Goal: Task Accomplishment & Management: Use online tool/utility

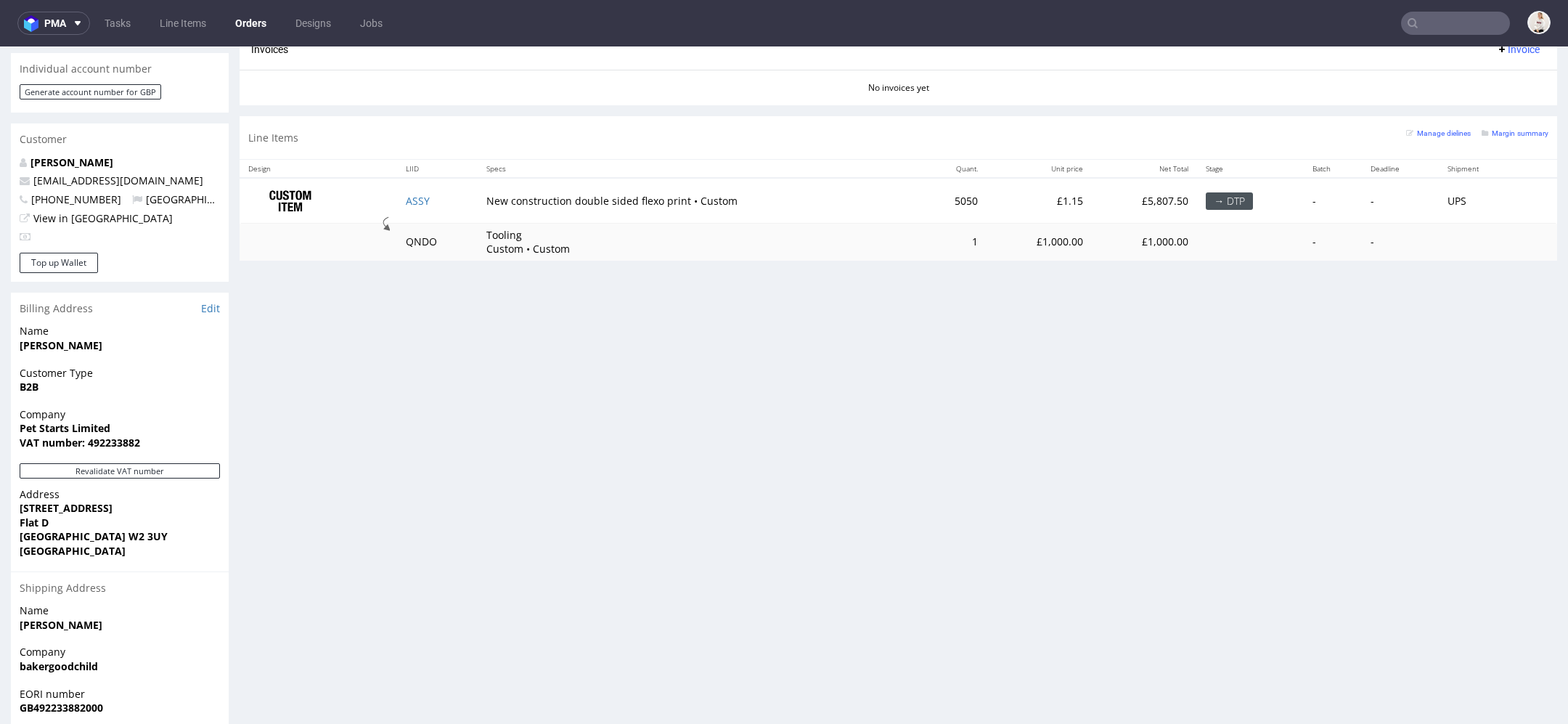
scroll to position [669, 0]
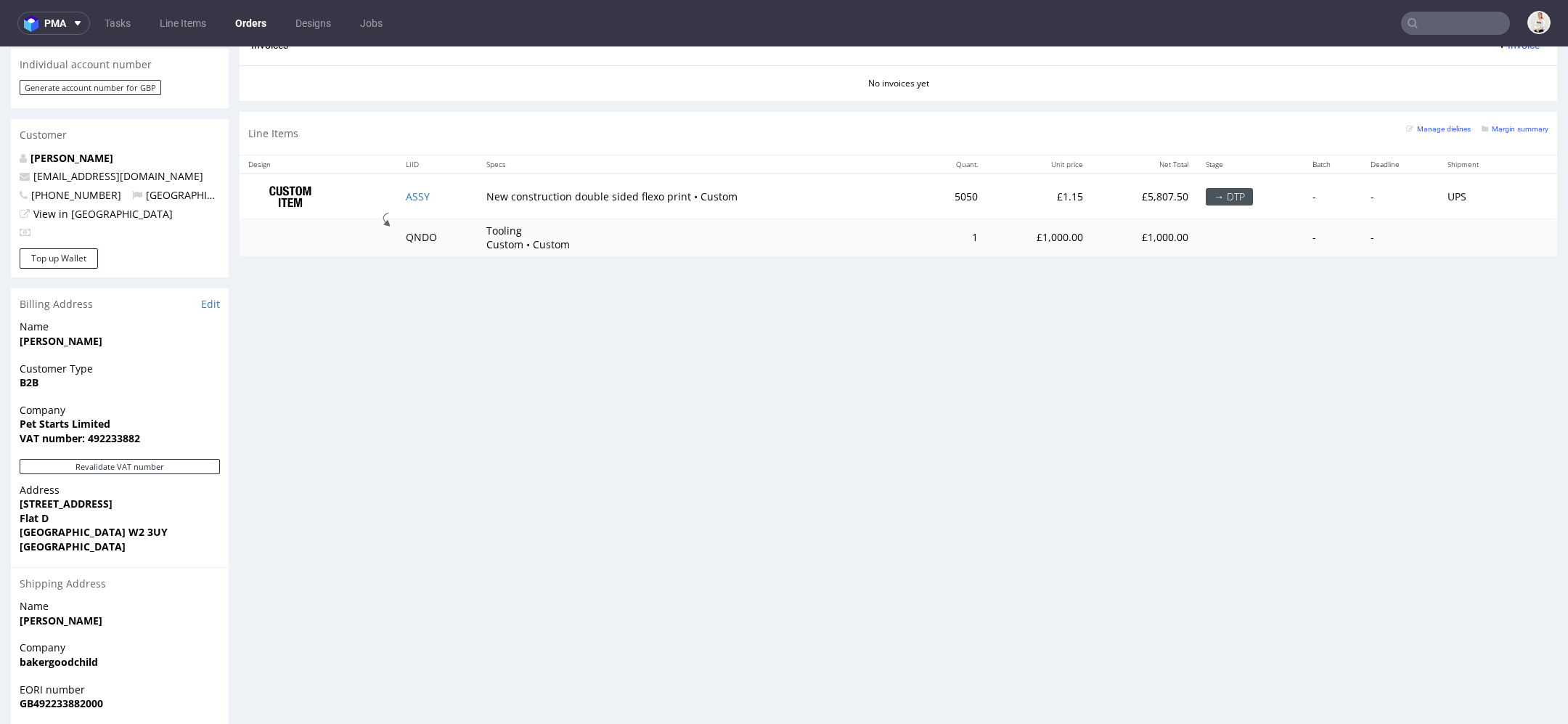
click at [670, 398] on div "Progress Payment Paid Sun 07 Sep Payment “Received” Email Sent Sun 7 Sep 18:02 …" at bounding box center [898, 129] width 1317 height 1411
click at [281, 445] on div "Progress Payment Paid Sun 07 Sep Payment “Received” Email Sent Sun 7 Sep 18:02 …" at bounding box center [898, 129] width 1317 height 1411
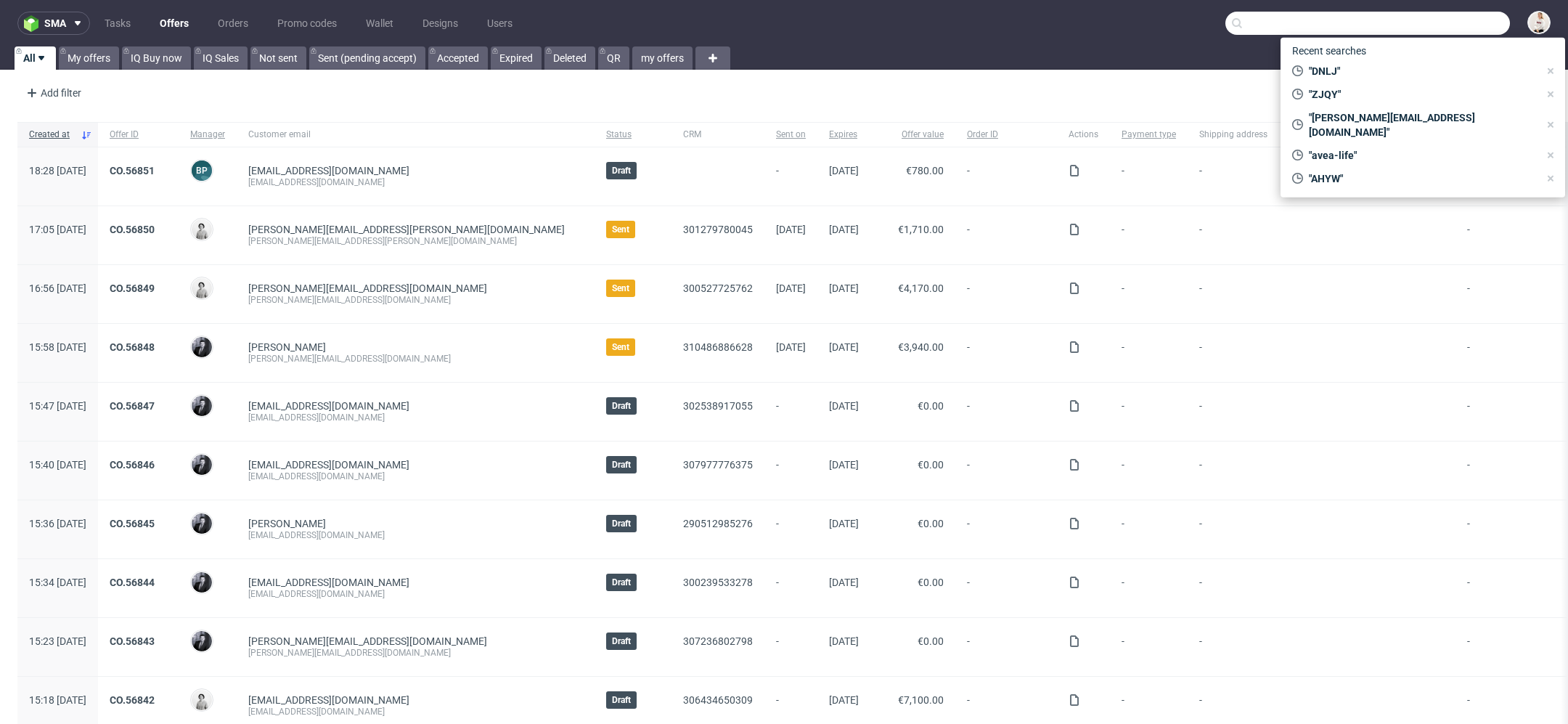
click at [1431, 18] on input "text" at bounding box center [1368, 23] width 285 height 24
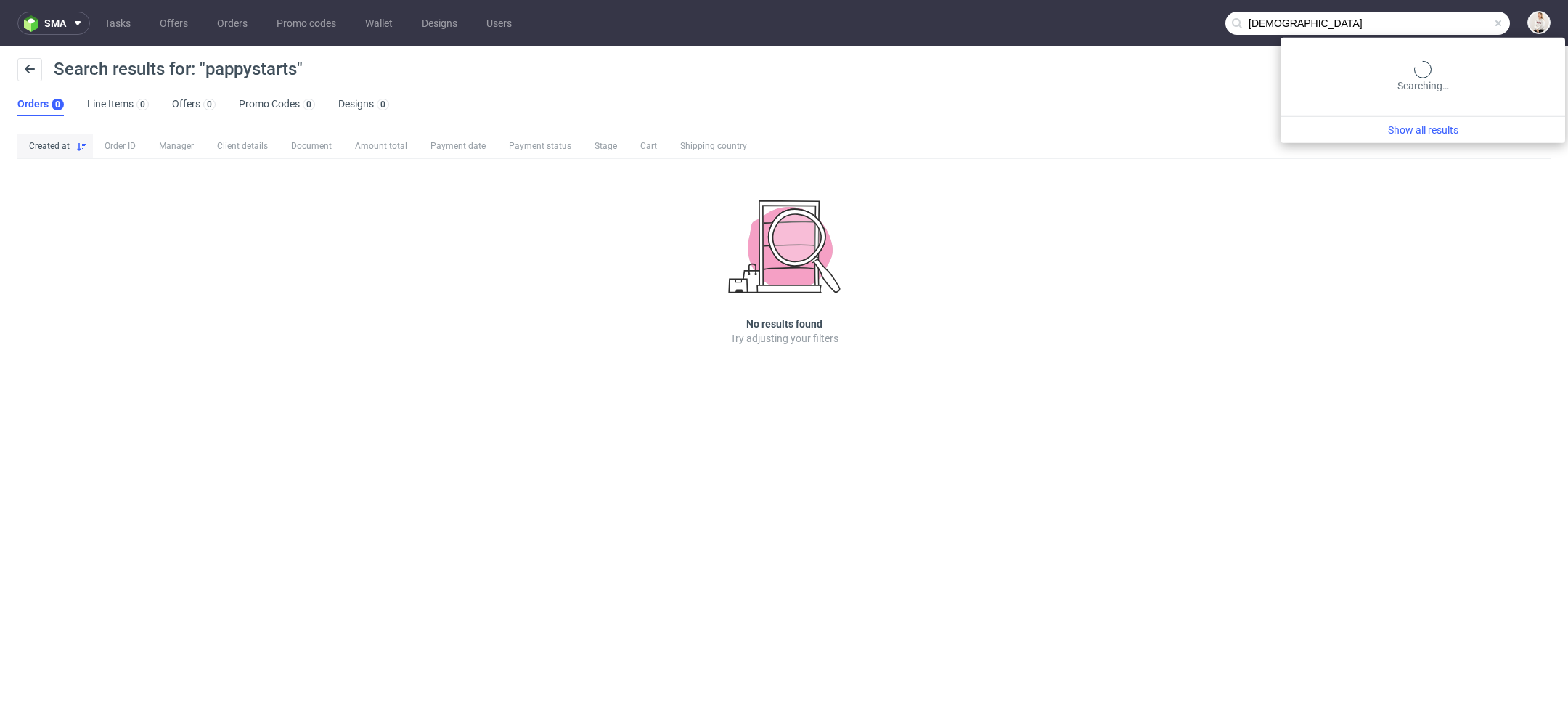
click at [1452, 29] on input "[DEMOGRAPHIC_DATA]" at bounding box center [1368, 23] width 285 height 24
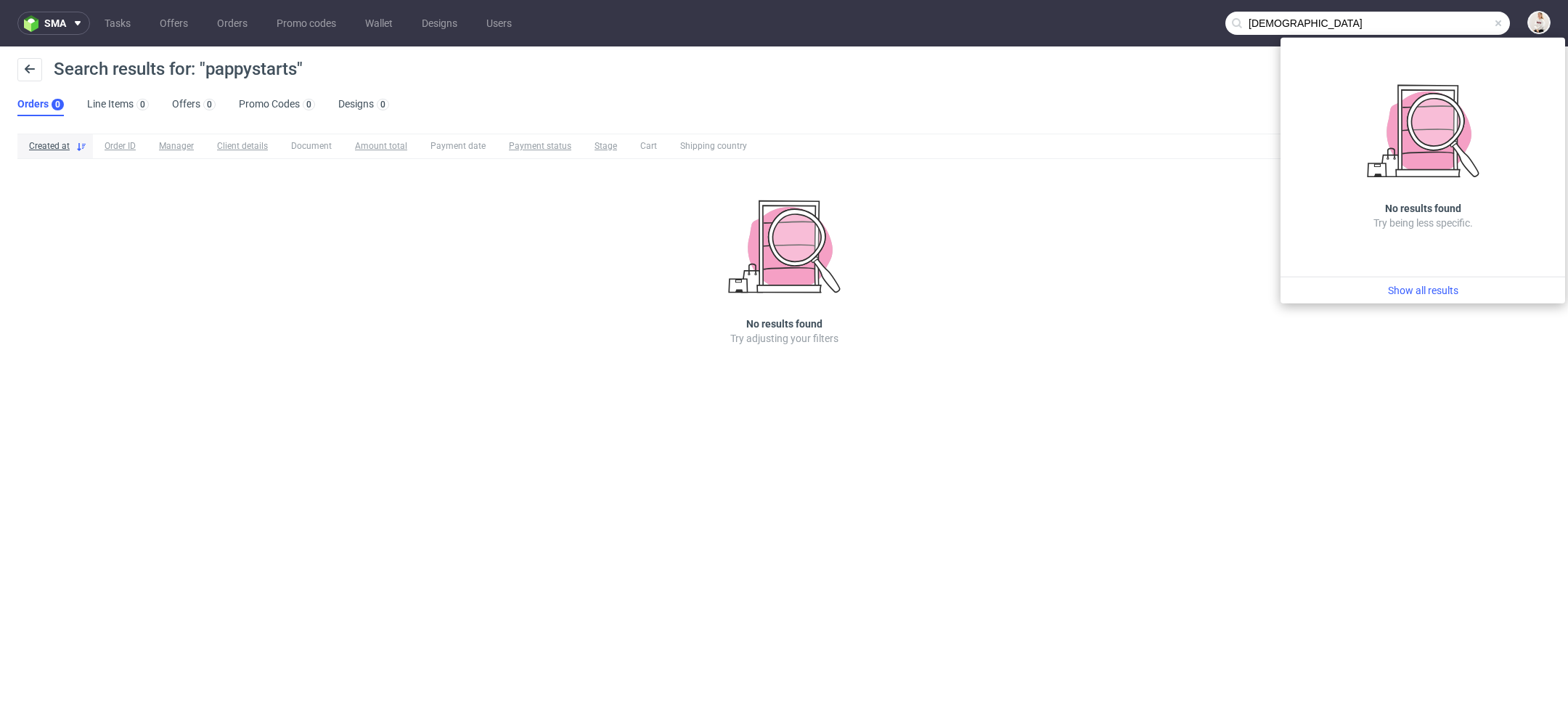
click at [1259, 22] on input "[DEMOGRAPHIC_DATA]" at bounding box center [1368, 23] width 285 height 24
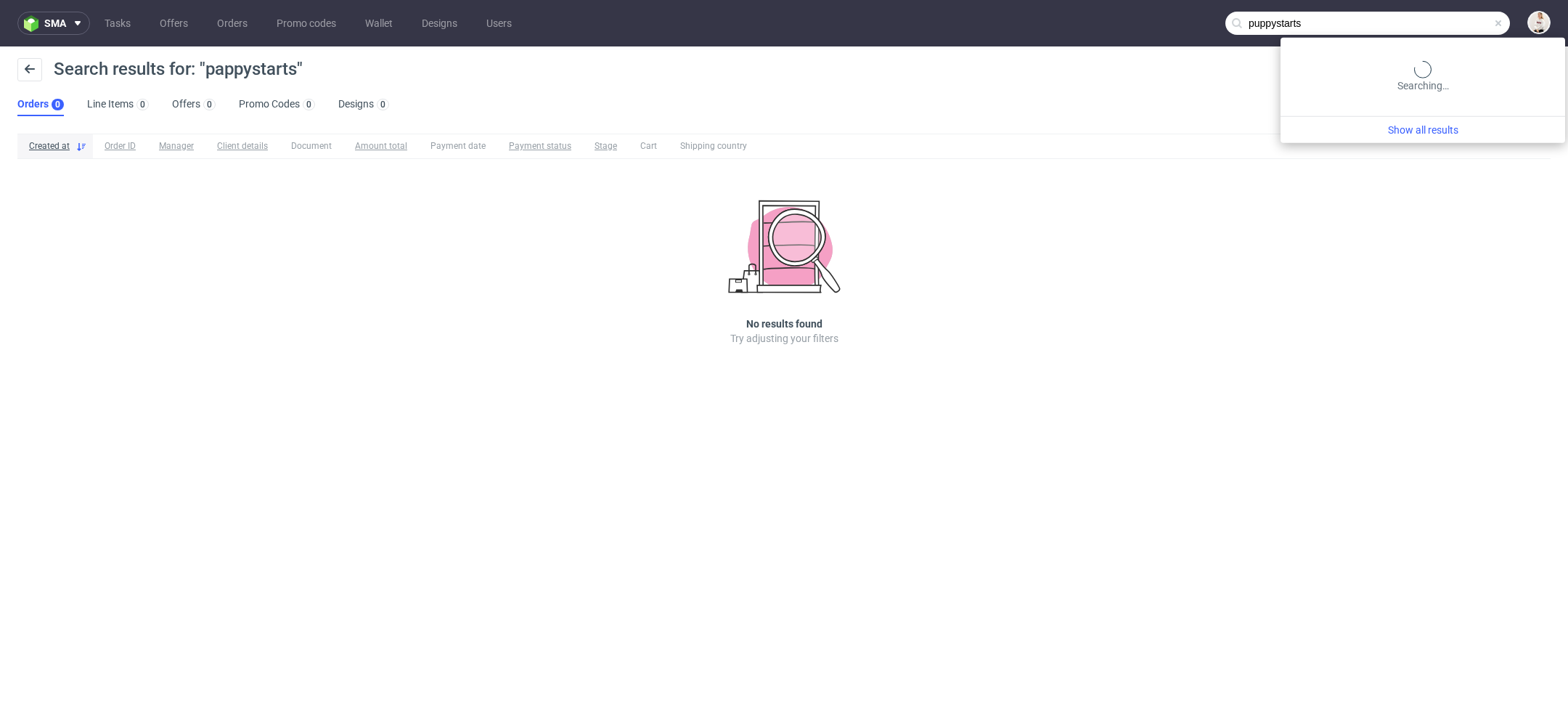
type input "puppystarts"
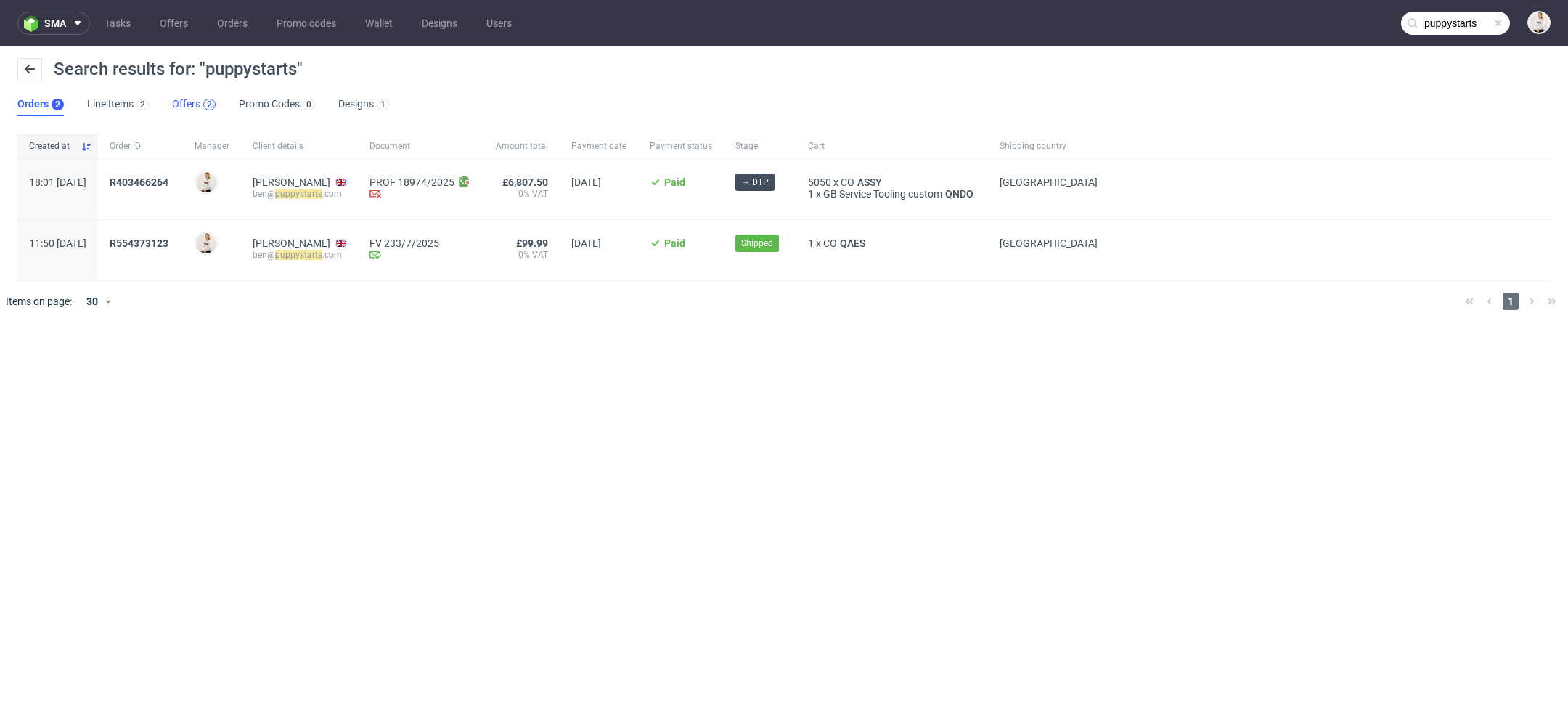
click at [204, 108] on div "2" at bounding box center [209, 104] width 12 height 11
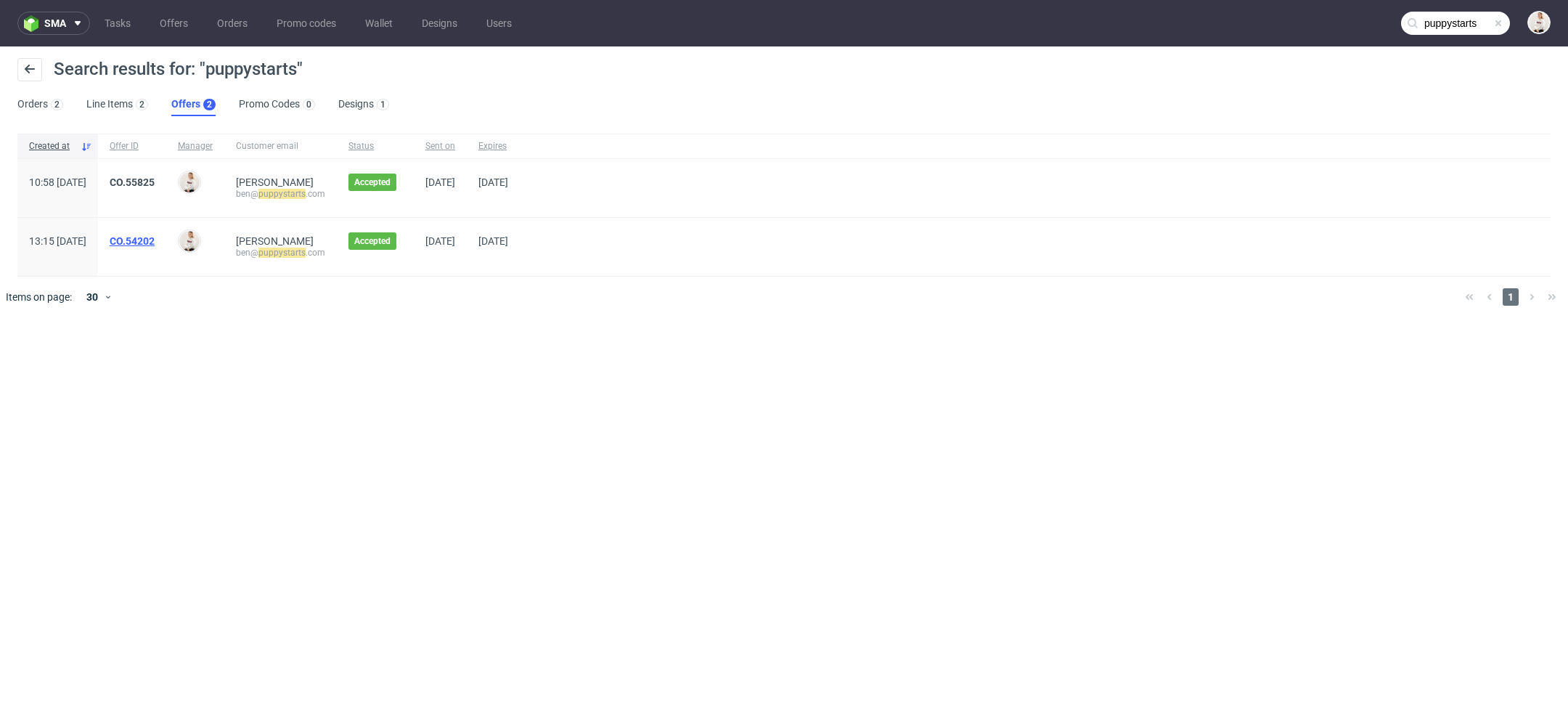
click at [155, 238] on link "CO.54202" at bounding box center [132, 241] width 45 height 11
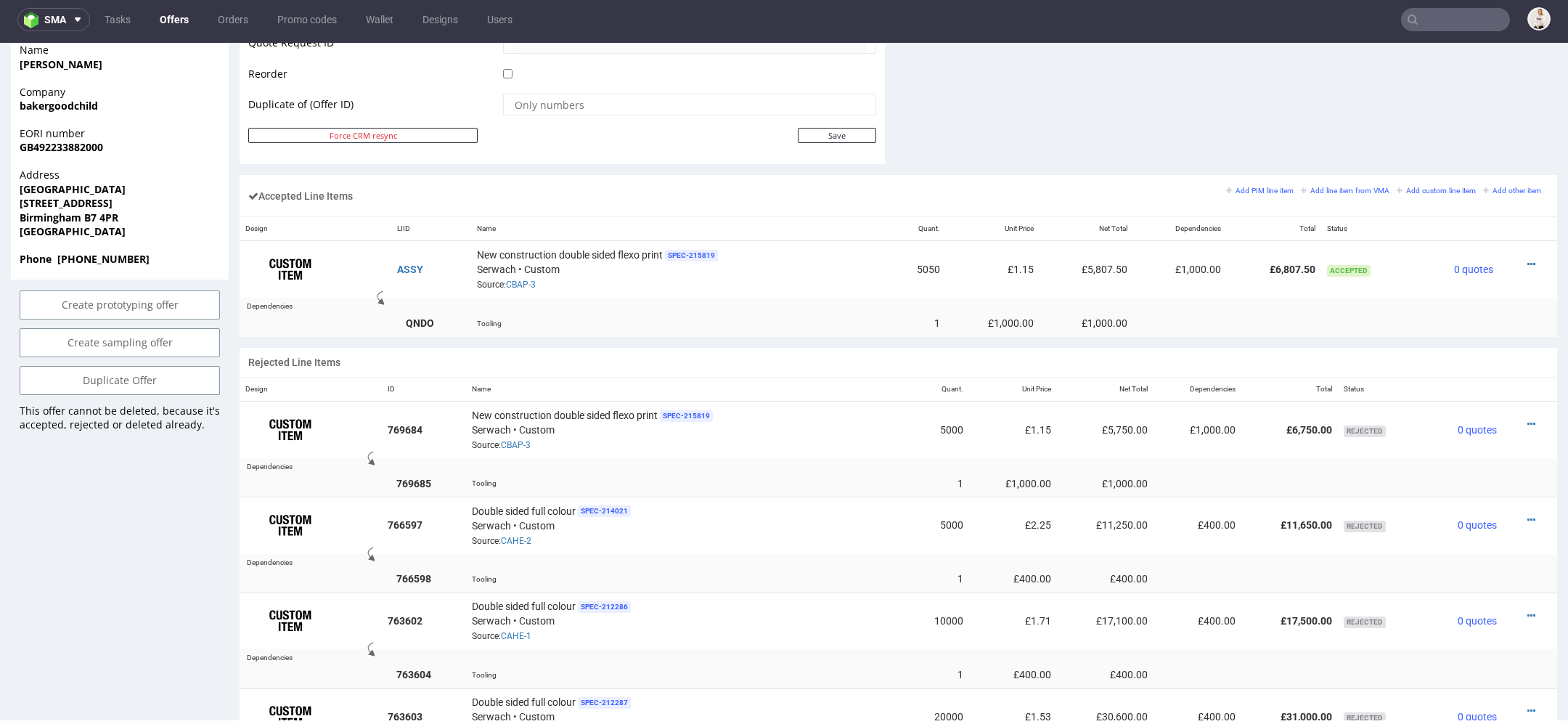
scroll to position [768, 0]
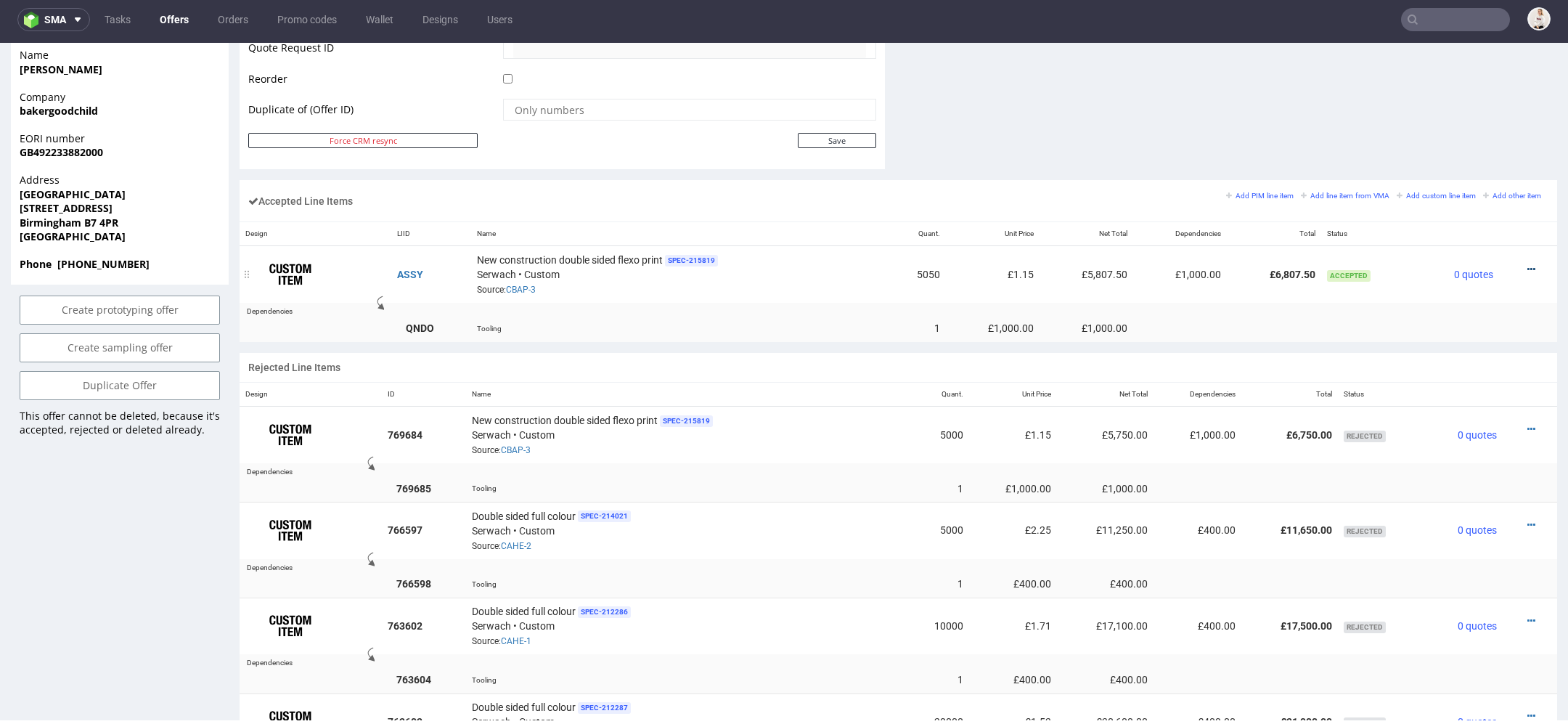
click at [1527, 265] on icon at bounding box center [1531, 270] width 8 height 10
click at [1454, 125] on span "Edit item price" at bounding box center [1471, 132] width 104 height 15
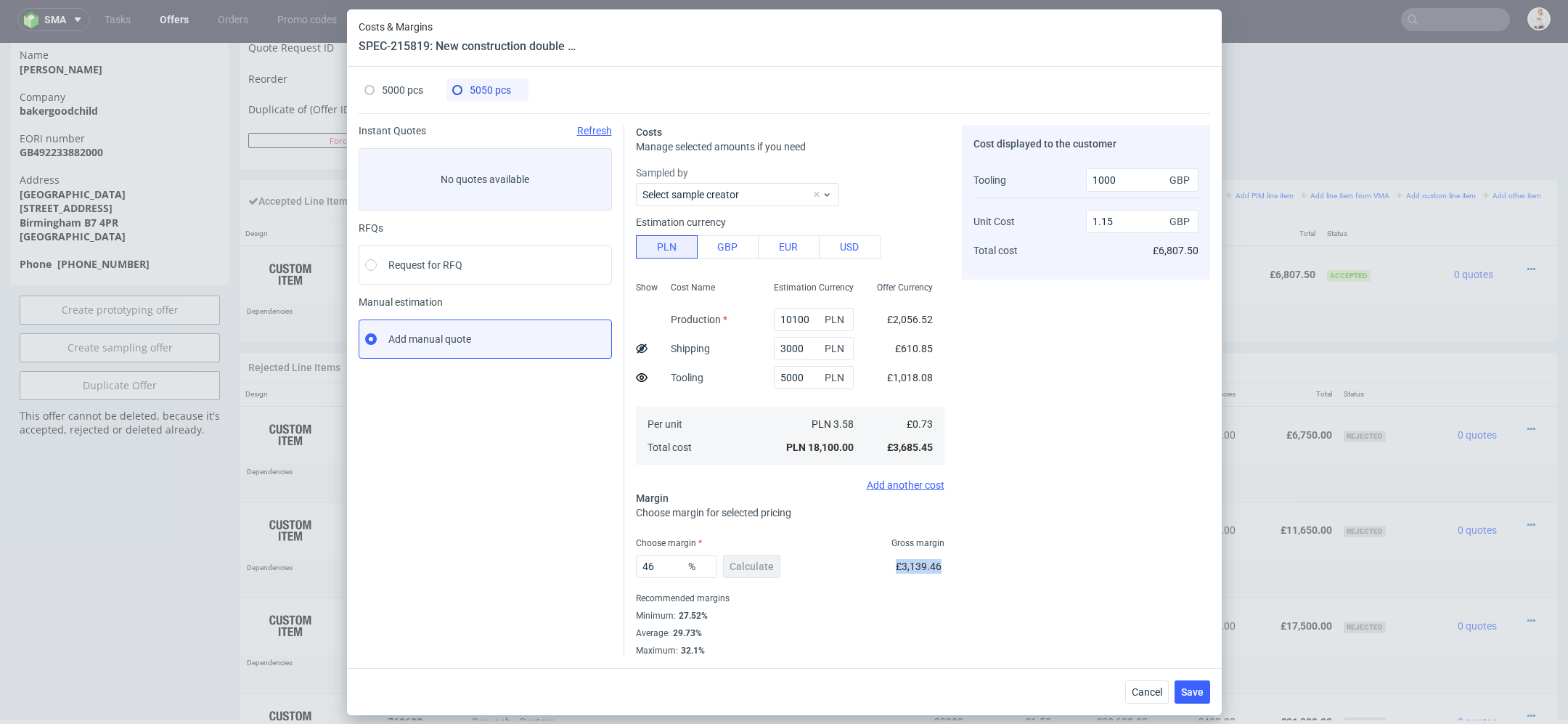
drag, startPoint x: 950, startPoint y: 566, endPoint x: 896, endPoint y: 567, distance: 54.0
click at [896, 567] on div "Costs Manage selected amounts if you need Sampled by Select sample creator Esti…" at bounding box center [918, 384] width 586 height 543
copy span "£3,139.46"
